Goal: Task Accomplishment & Management: Use online tool/utility

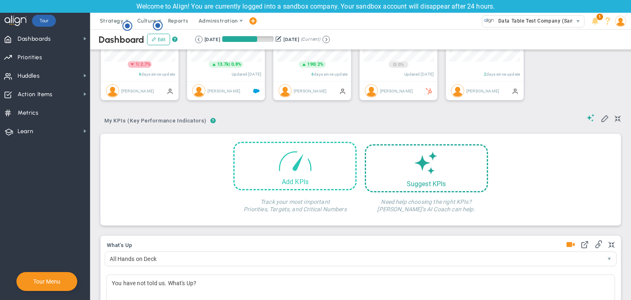
scroll to position [76, 0]
click at [322, 163] on div "Add KPIs" at bounding box center [294, 166] width 123 height 48
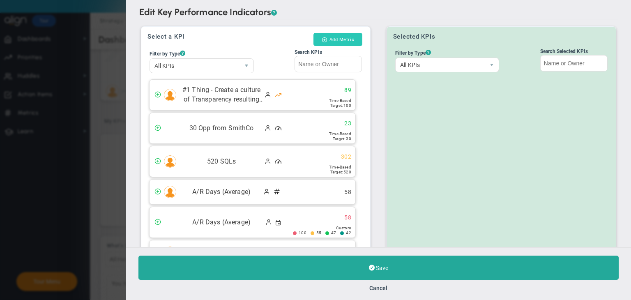
click at [351, 43] on button "Add Metric" at bounding box center [337, 39] width 49 height 13
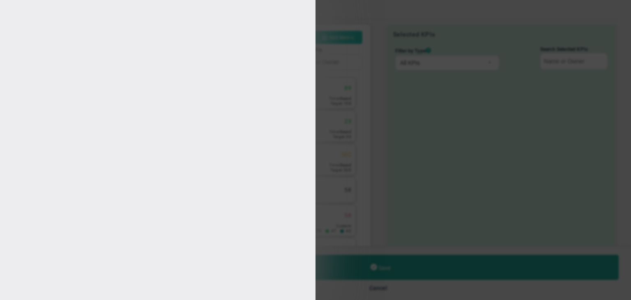
type input "[PERSON_NAME] A"
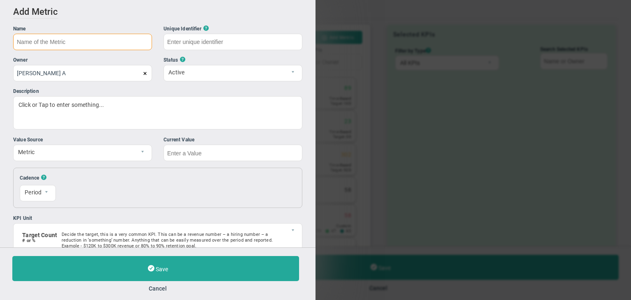
click at [100, 39] on input "text" at bounding box center [82, 42] width 139 height 16
type input "Metric 17/09"
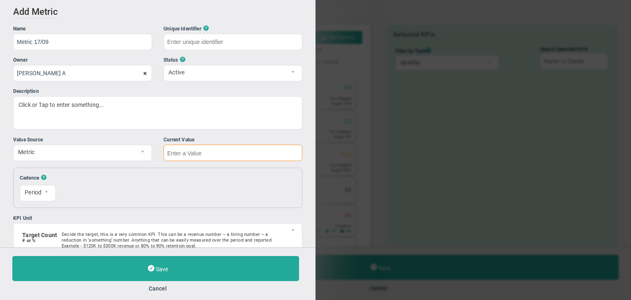
click at [187, 150] on input "text" at bounding box center [232, 153] width 139 height 16
type input "Metric-17/09"
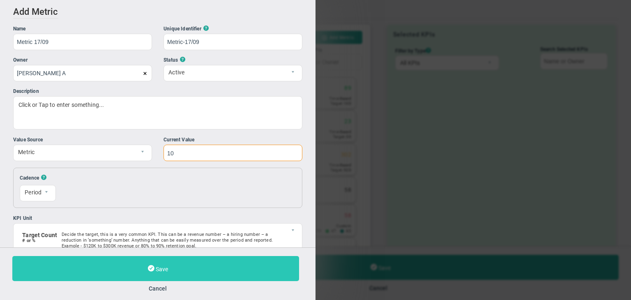
type input "10"
click at [158, 263] on button "Save" at bounding box center [155, 268] width 287 height 25
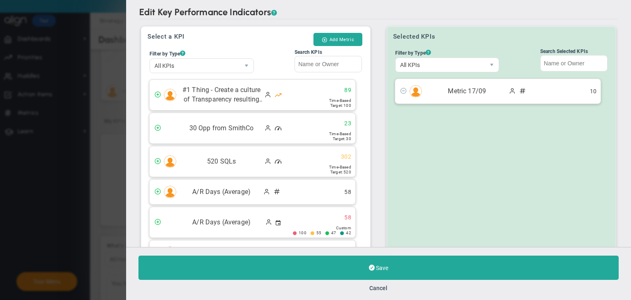
scroll to position [78, 0]
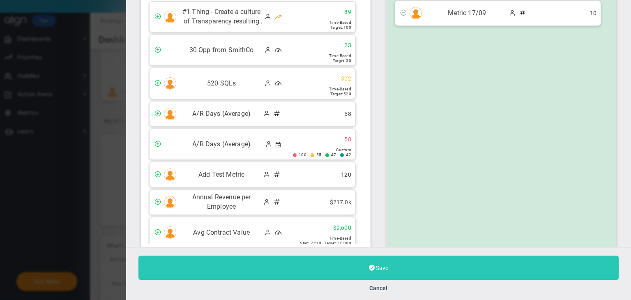
click at [426, 262] on button "Save" at bounding box center [378, 268] width 480 height 24
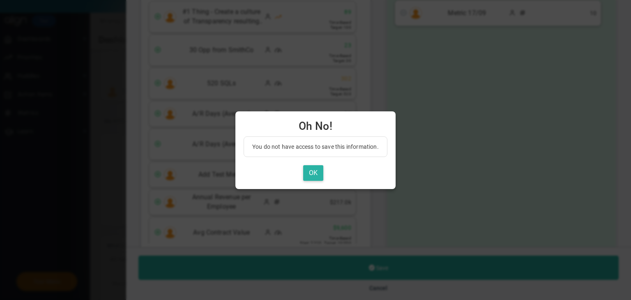
click at [319, 169] on button "OK" at bounding box center [313, 173] width 20 height 16
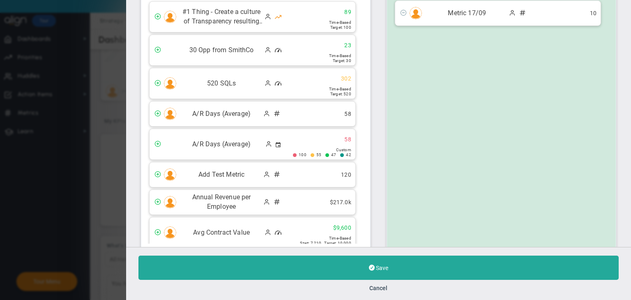
scroll to position [0, 0]
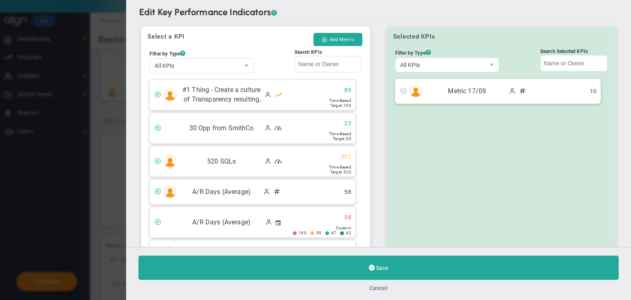
click at [380, 288] on button "Cancel" at bounding box center [379, 288] width 18 height 7
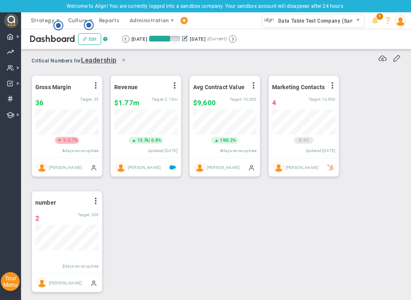
scroll to position [410751, 410717]
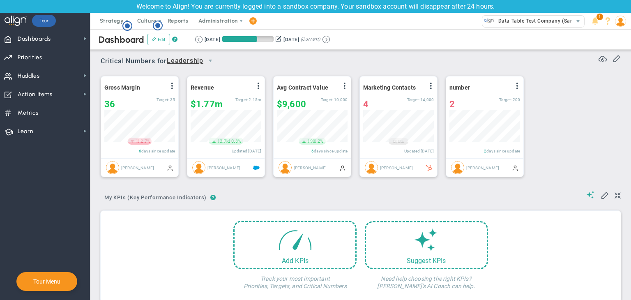
click at [410, 5] on div "Welcome to Align! You are currently logged into a sandbox company. Your sandbox…" at bounding box center [315, 6] width 631 height 13
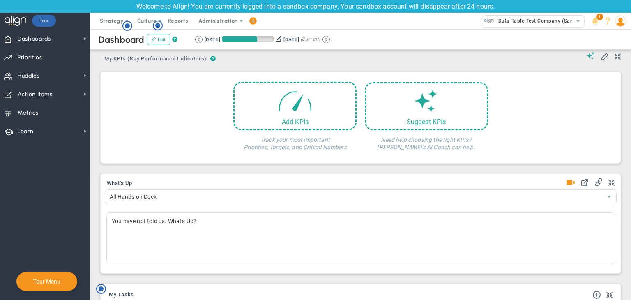
scroll to position [139, 0]
click at [303, 120] on div "Add KPIs" at bounding box center [295, 119] width 121 height 8
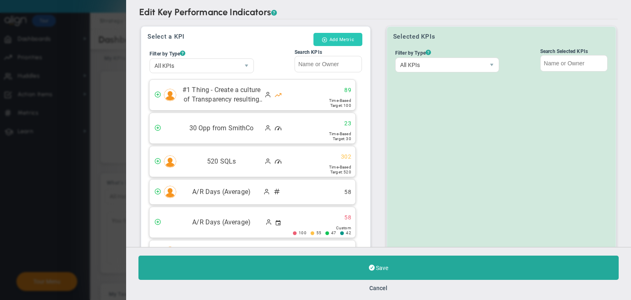
click at [346, 40] on button "Add Metric" at bounding box center [337, 39] width 49 height 13
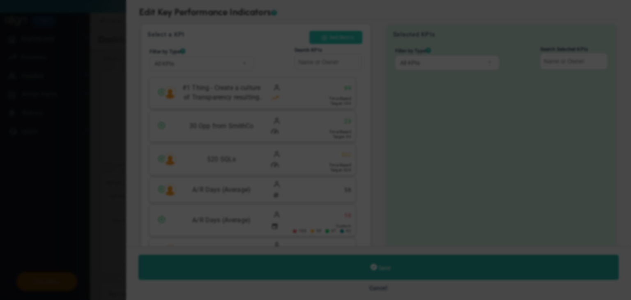
radio input "true"
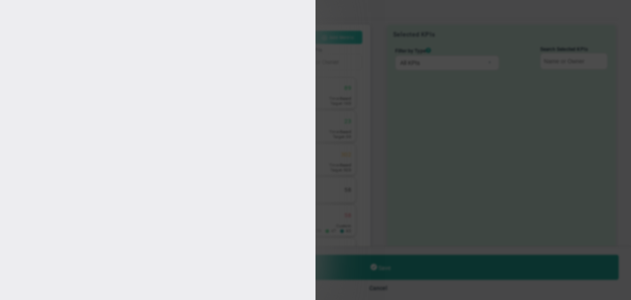
type input "[PERSON_NAME] A"
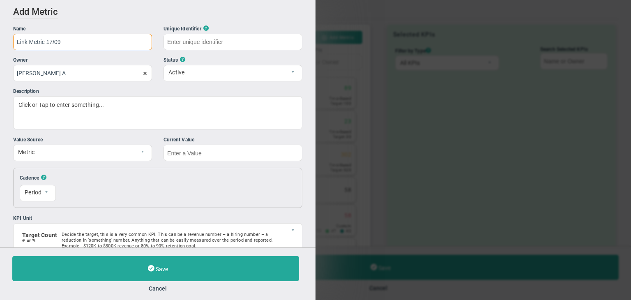
type input "Link Metric 17/09"
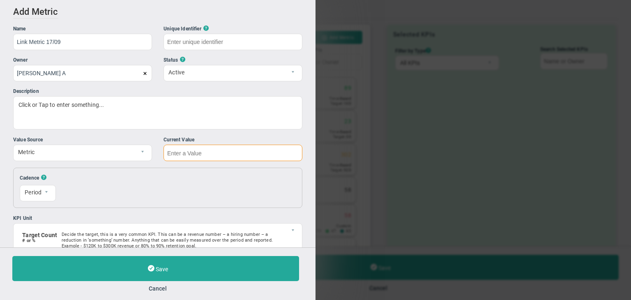
click at [192, 155] on input "text" at bounding box center [232, 153] width 139 height 16
type input "Link-Metric-17/09"
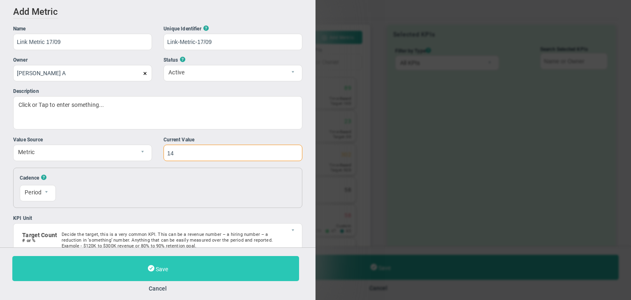
type input "14"
click at [159, 271] on span "Save" at bounding box center [162, 269] width 12 height 7
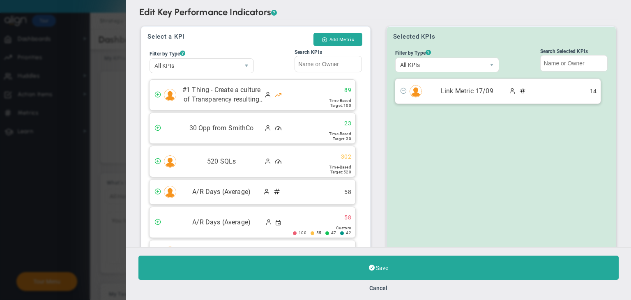
scroll to position [78, 0]
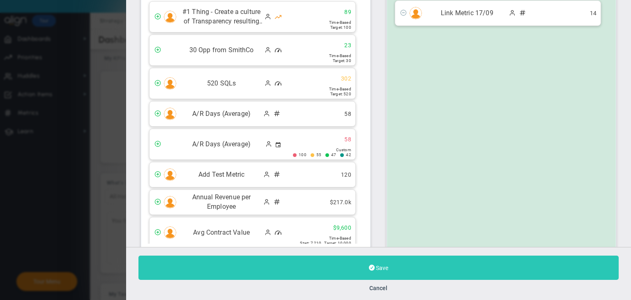
click at [394, 260] on button "Save" at bounding box center [378, 268] width 480 height 24
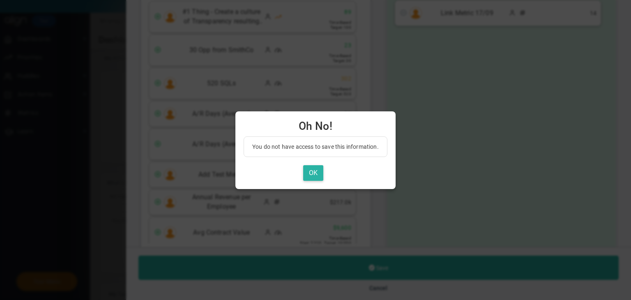
click at [312, 169] on button "OK" at bounding box center [313, 173] width 20 height 16
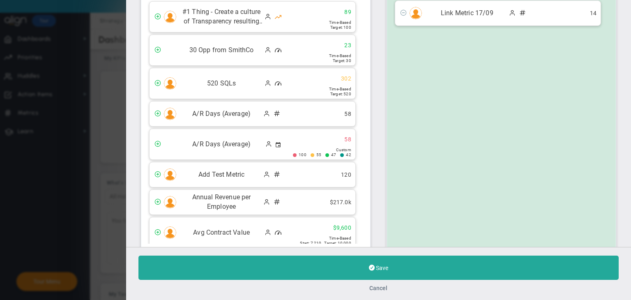
click at [378, 287] on button "Cancel" at bounding box center [379, 288] width 18 height 7
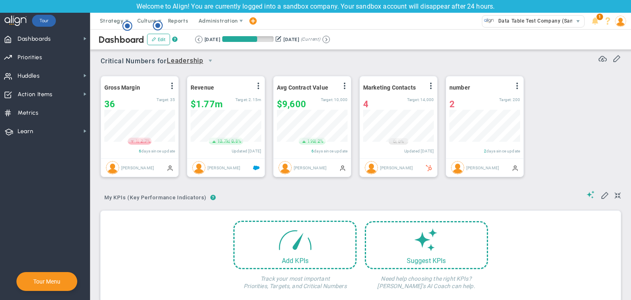
click at [410, 26] on span at bounding box center [620, 21] width 13 height 16
click at [410, 100] on span "Sign Out" at bounding box center [590, 103] width 67 height 16
click at [560, 17] on span "Data Table Test Company (Sandbox)" at bounding box center [540, 21] width 93 height 11
click at [621, 23] on img at bounding box center [620, 21] width 11 height 11
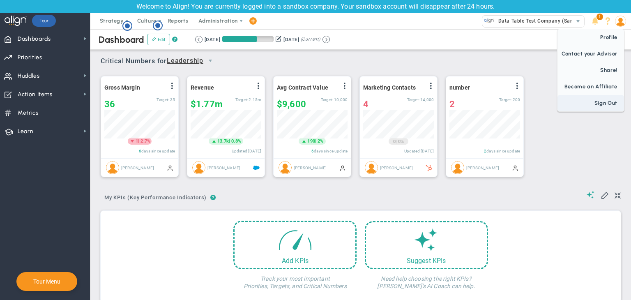
click at [610, 99] on span "Sign Out" at bounding box center [590, 103] width 67 height 16
